Goal: Use online tool/utility

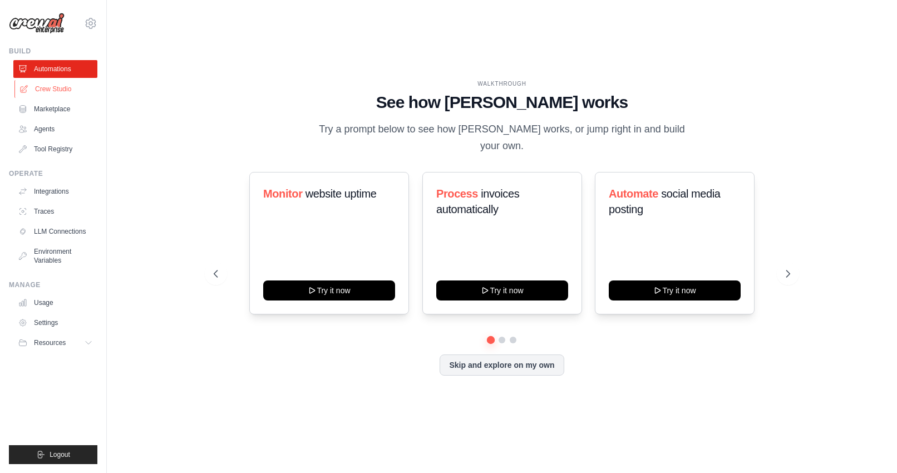
click at [50, 88] on link "Crew Studio" at bounding box center [56, 89] width 84 height 18
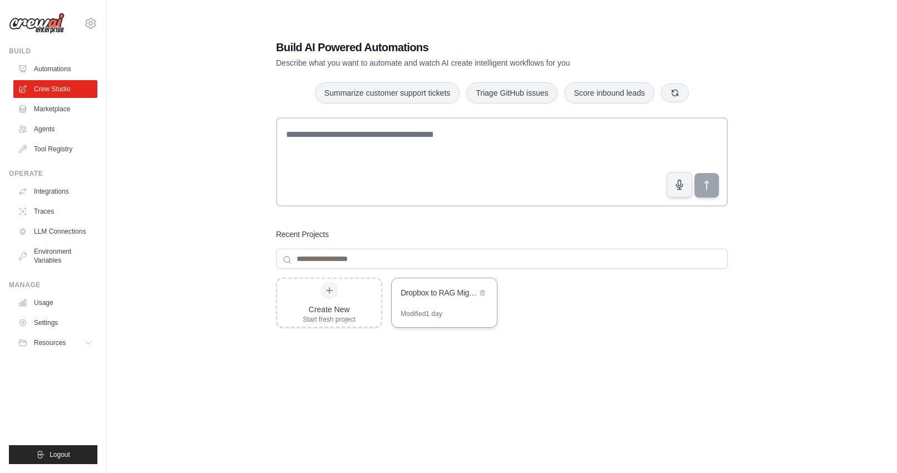
click at [426, 295] on div "Dropbox to RAG Migration System" at bounding box center [439, 292] width 76 height 11
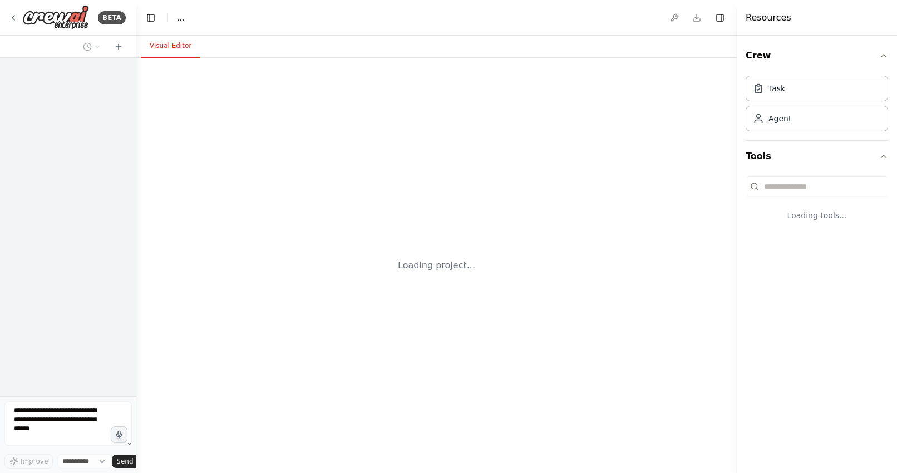
select select "****"
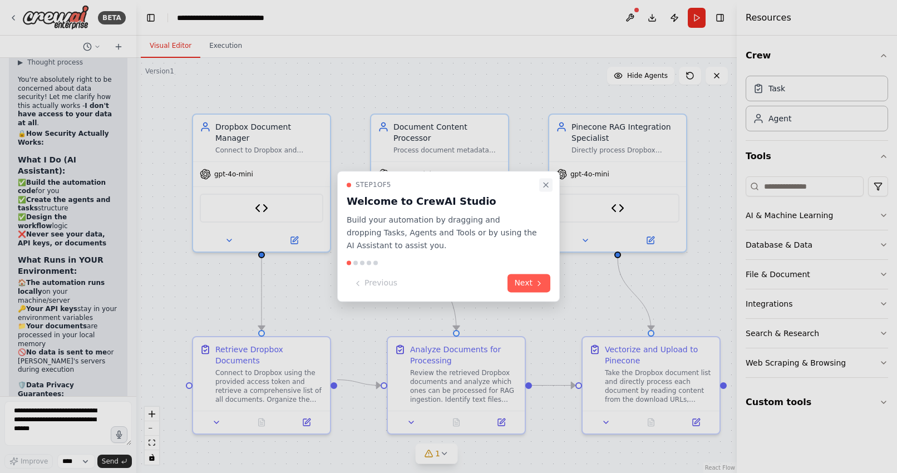
click at [546, 184] on icon "Close walkthrough" at bounding box center [546, 185] width 4 height 4
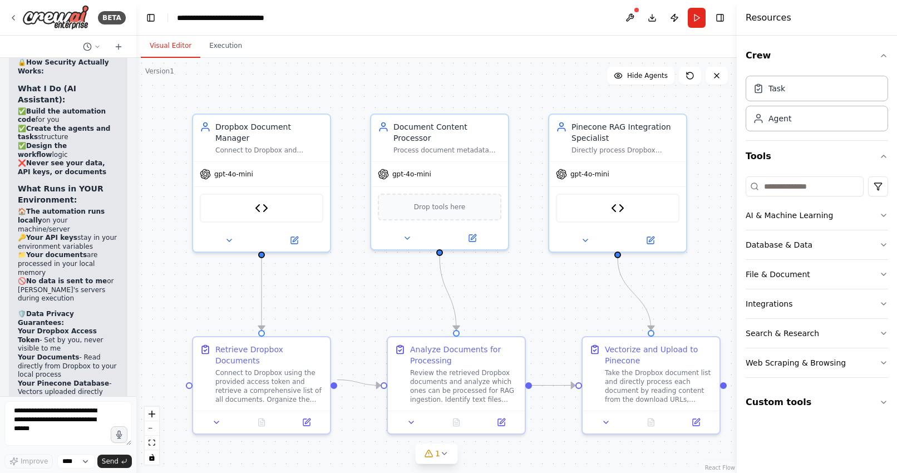
scroll to position [7669, 0]
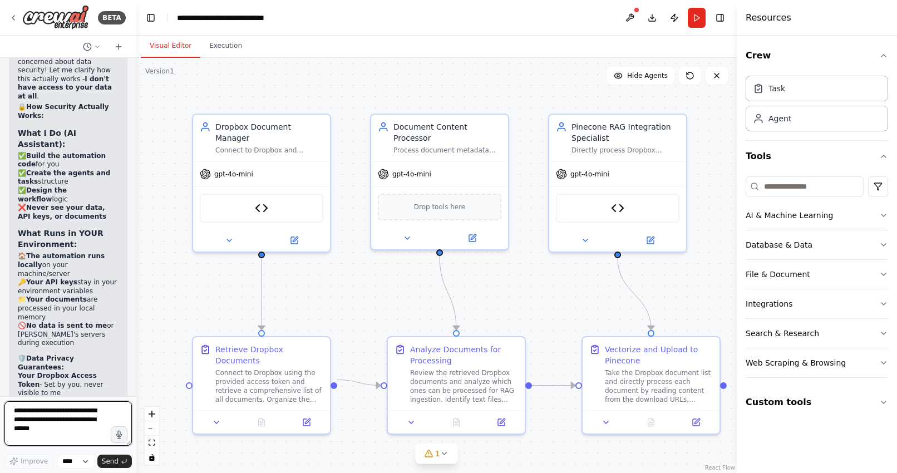
click at [56, 415] on textarea at bounding box center [67, 423] width 127 height 45
type textarea "**********"
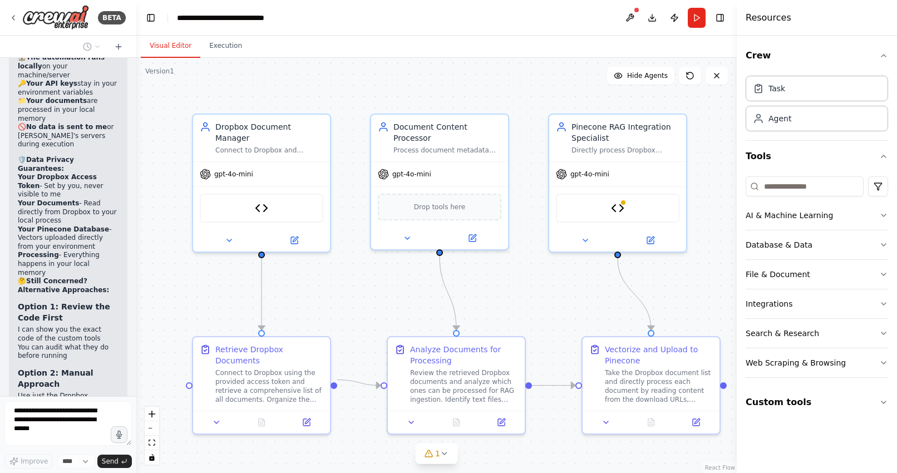
scroll to position [7876, 0]
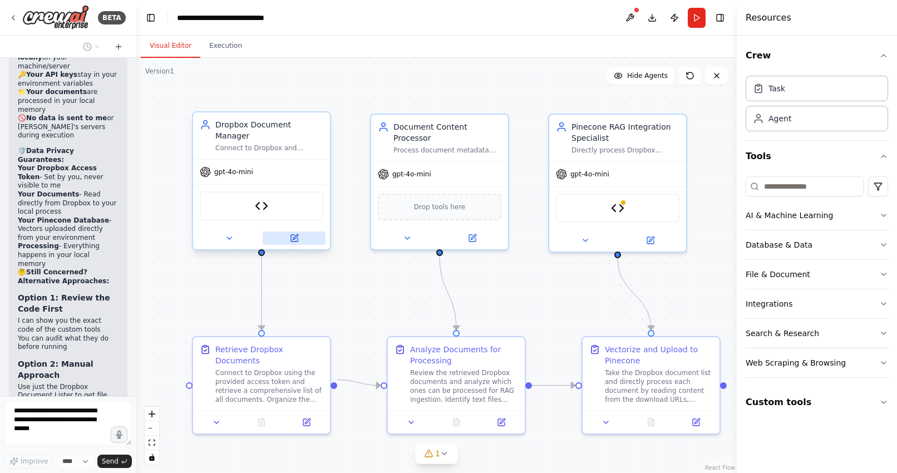
click at [293, 235] on icon at bounding box center [294, 238] width 7 height 7
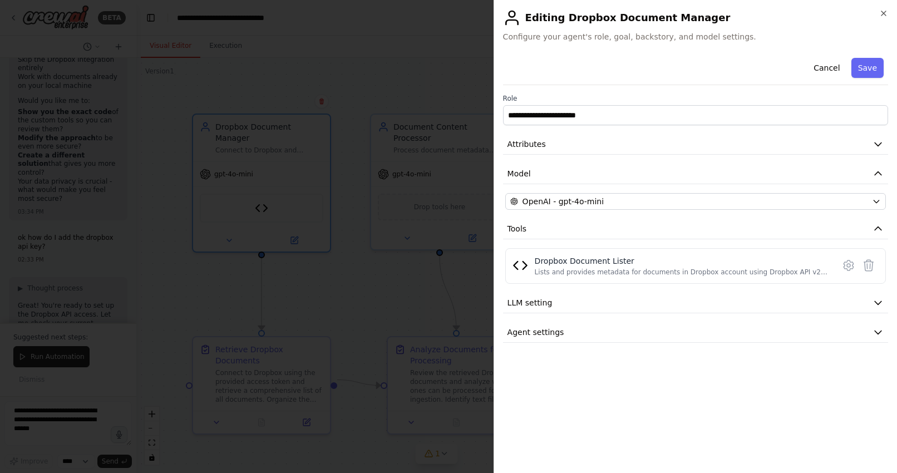
click at [293, 229] on div at bounding box center [448, 236] width 897 height 473
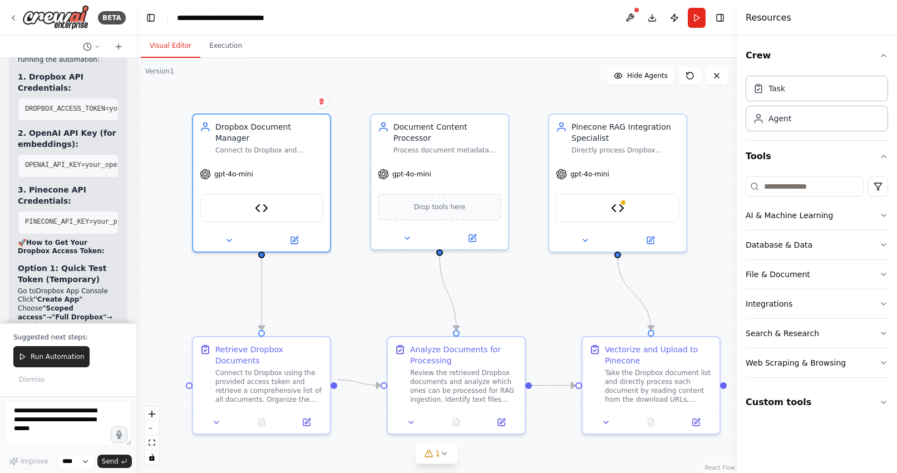
scroll to position [8715, 0]
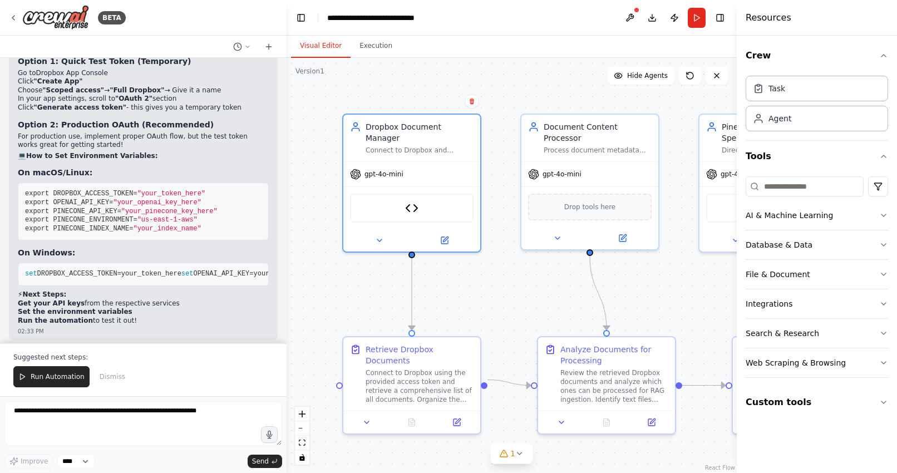
drag, startPoint x: 134, startPoint y: 226, endPoint x: 287, endPoint y: 230, distance: 153.1
click at [287, 231] on div "BETA take all my documents from Dropbox and upload them into a rag model 01:53 …" at bounding box center [448, 236] width 897 height 473
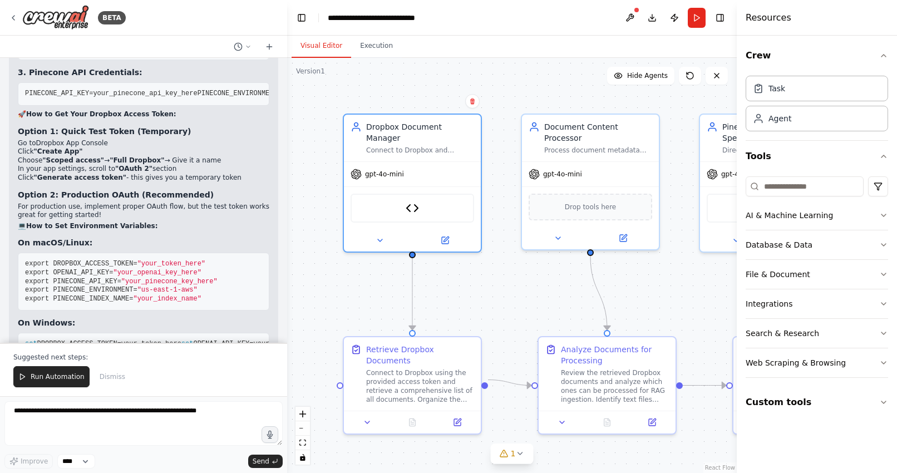
scroll to position [5367, 0]
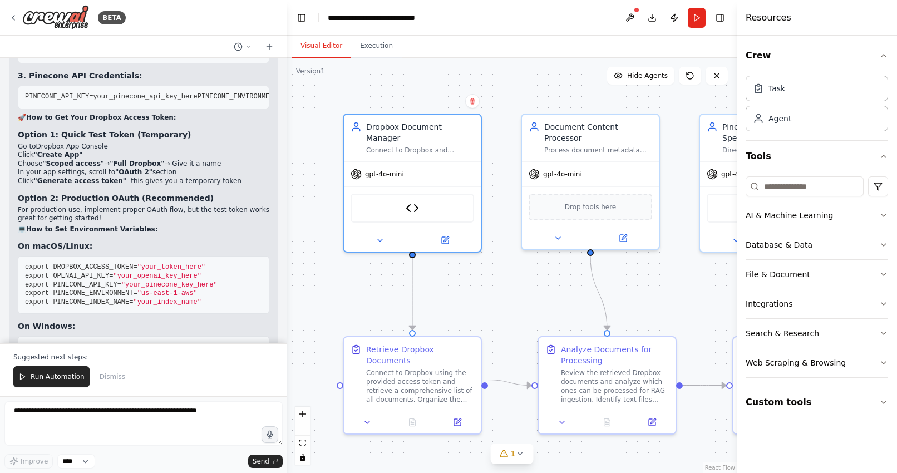
click at [57, 225] on strong "How to Set Environment Variables:" at bounding box center [92, 229] width 132 height 8
click at [87, 408] on textarea at bounding box center [143, 423] width 278 height 45
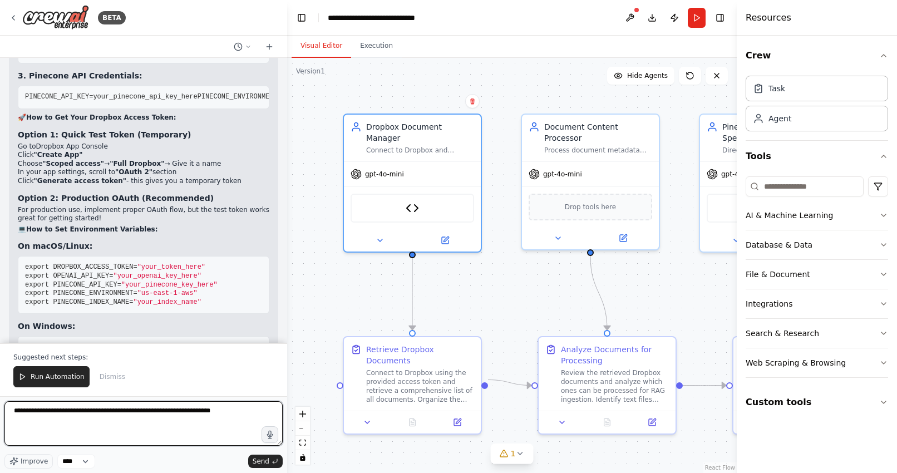
type textarea "**********"
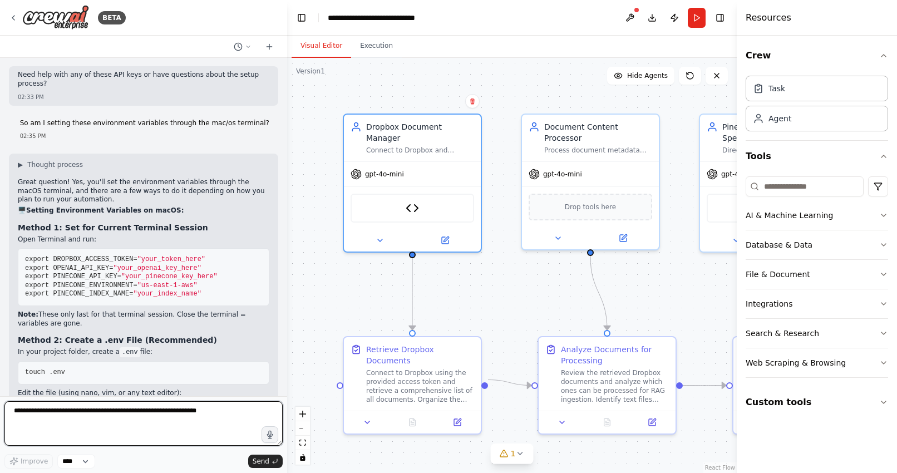
scroll to position [5723, 0]
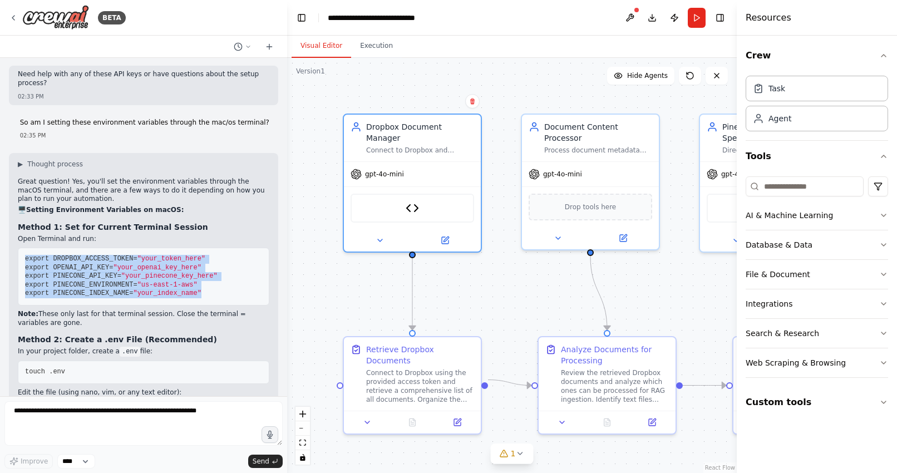
drag, startPoint x: 213, startPoint y: 240, endPoint x: 14, endPoint y: 203, distance: 201.5
click at [14, 203] on div "▶ Thought process Great question! Yes, you'll set the environment variables thr…" at bounding box center [143, 398] width 269 height 490
copy code "export DROPBOX_ACCESS_TOKEN= "your_token_here" export OPENAI_API_KEY= "your_ope…"
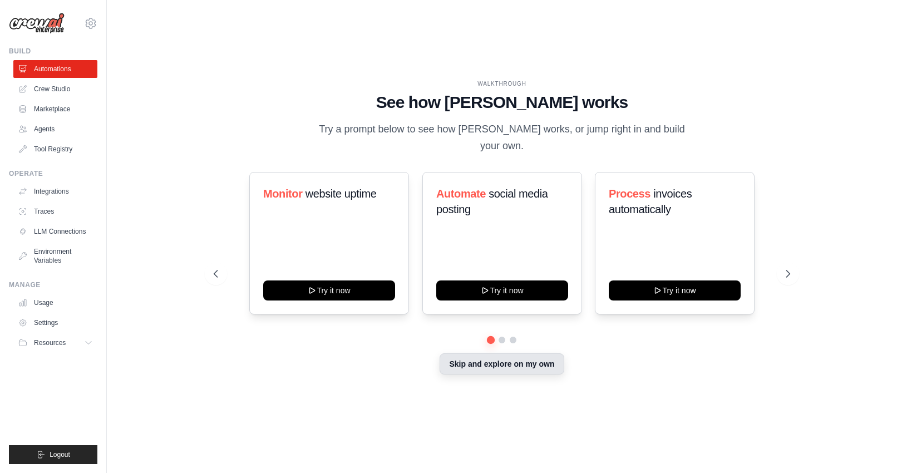
click at [500, 353] on button "Skip and explore on my own" at bounding box center [502, 363] width 124 height 21
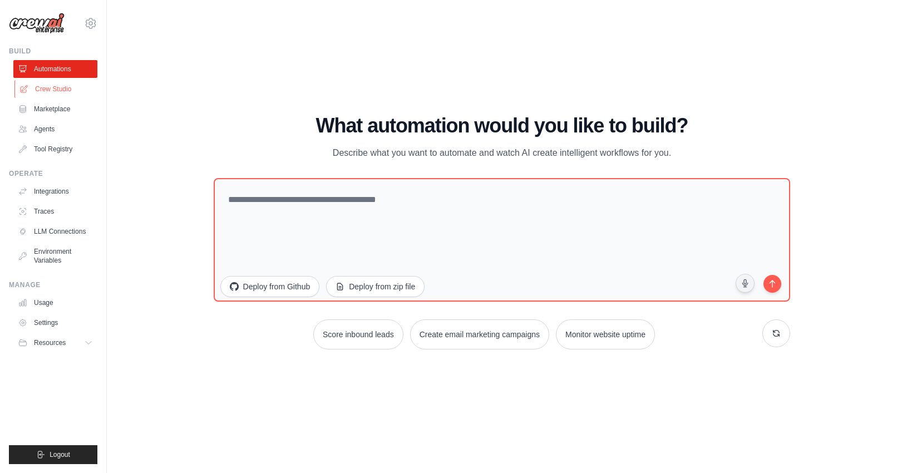
click at [41, 88] on link "Crew Studio" at bounding box center [56, 89] width 84 height 18
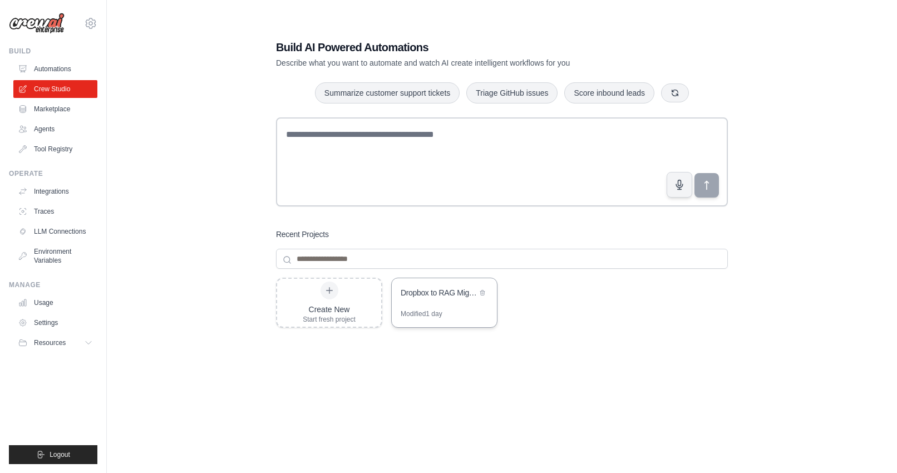
click at [440, 302] on div "Dropbox to RAG Migration System" at bounding box center [444, 293] width 105 height 31
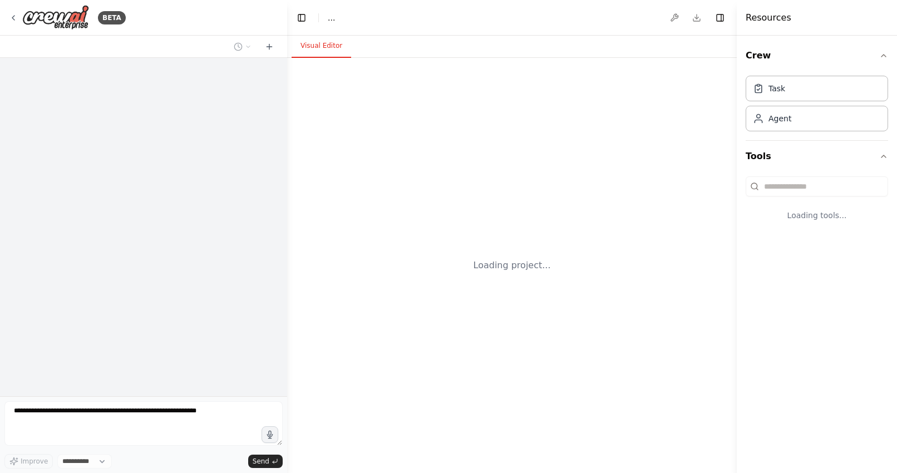
select select "****"
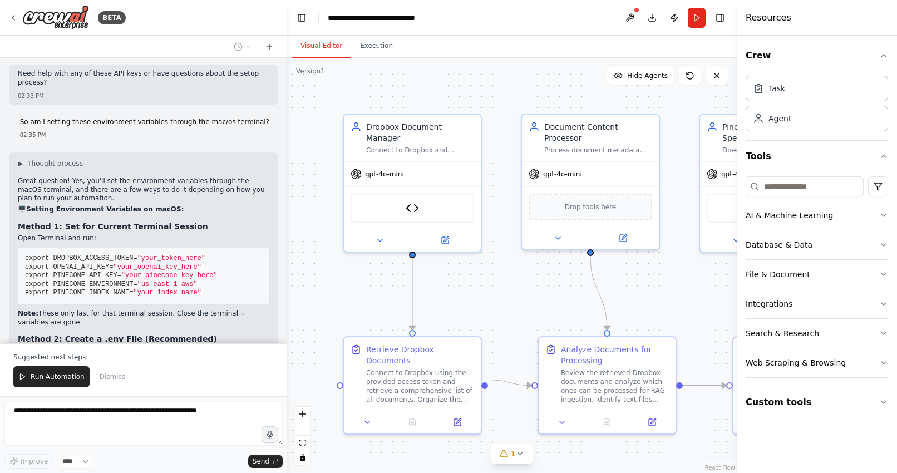
scroll to position [5723, 0]
click at [62, 374] on span "Run Automation" at bounding box center [58, 376] width 54 height 9
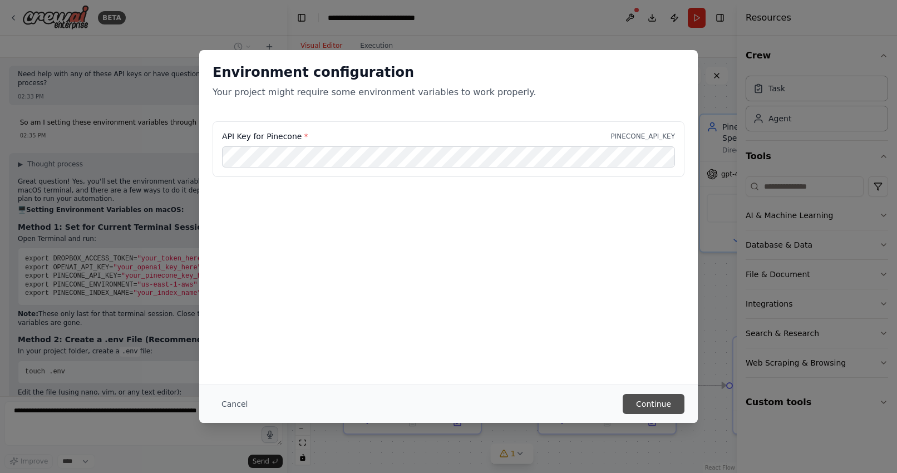
click at [653, 402] on button "Continue" at bounding box center [654, 404] width 62 height 20
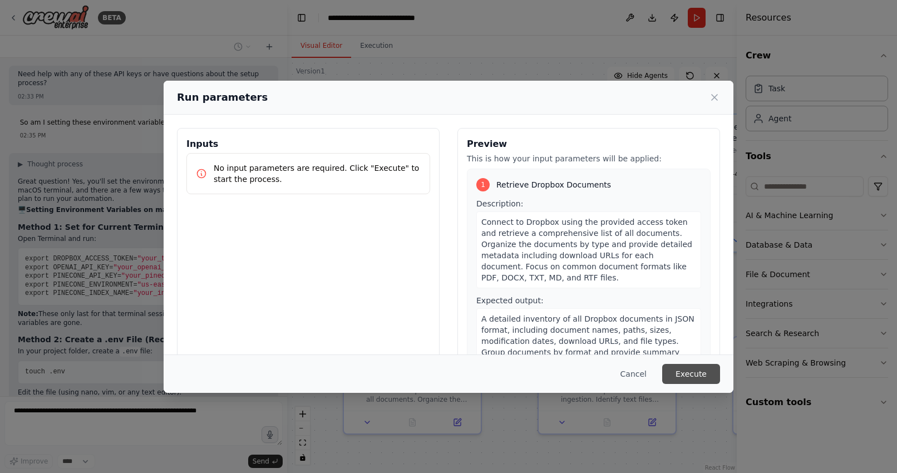
click at [694, 369] on button "Execute" at bounding box center [691, 374] width 58 height 20
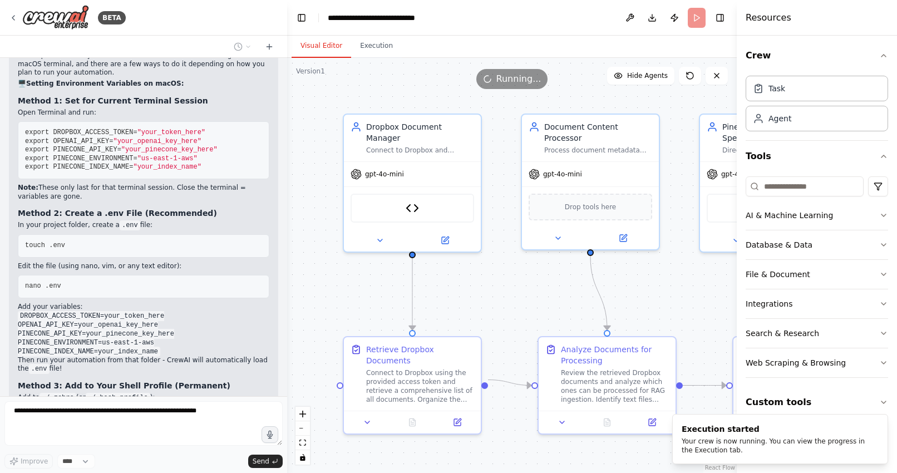
scroll to position [6050, 0]
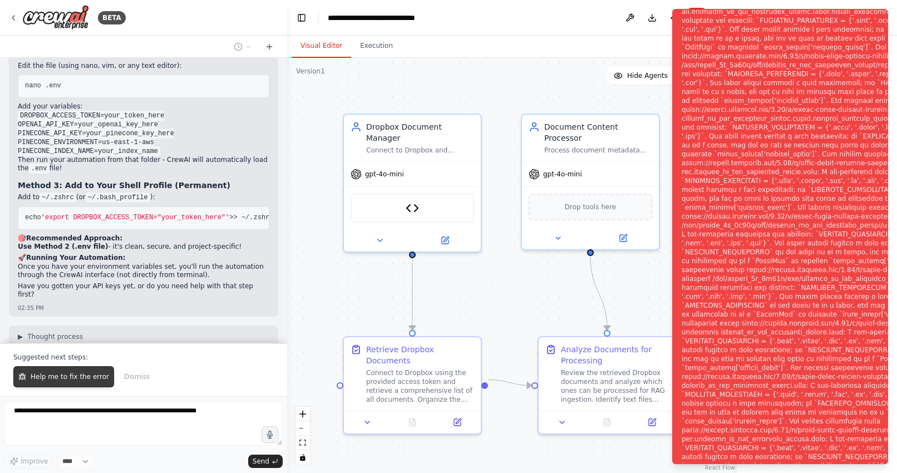
click at [71, 379] on span "Help me to fix the error" at bounding box center [70, 376] width 78 height 9
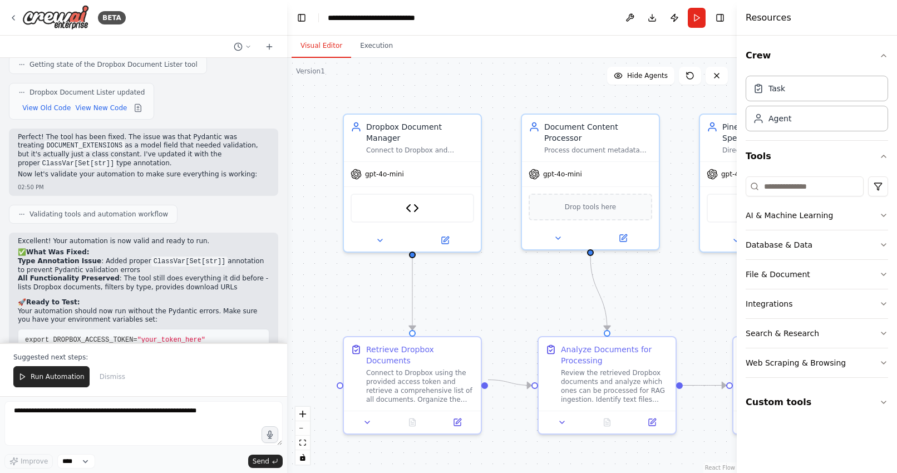
scroll to position [6745, 0]
